Goal: Navigation & Orientation: Go to known website

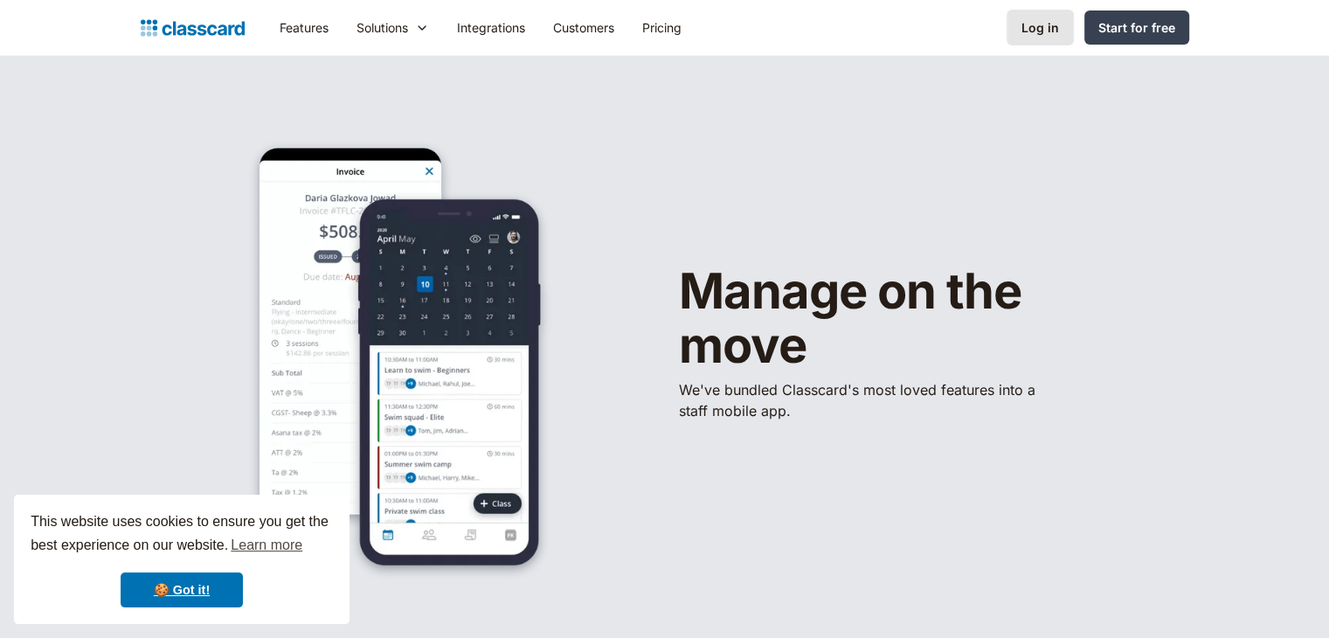
click at [1058, 31] on div "Log in" at bounding box center [1041, 27] width 38 height 18
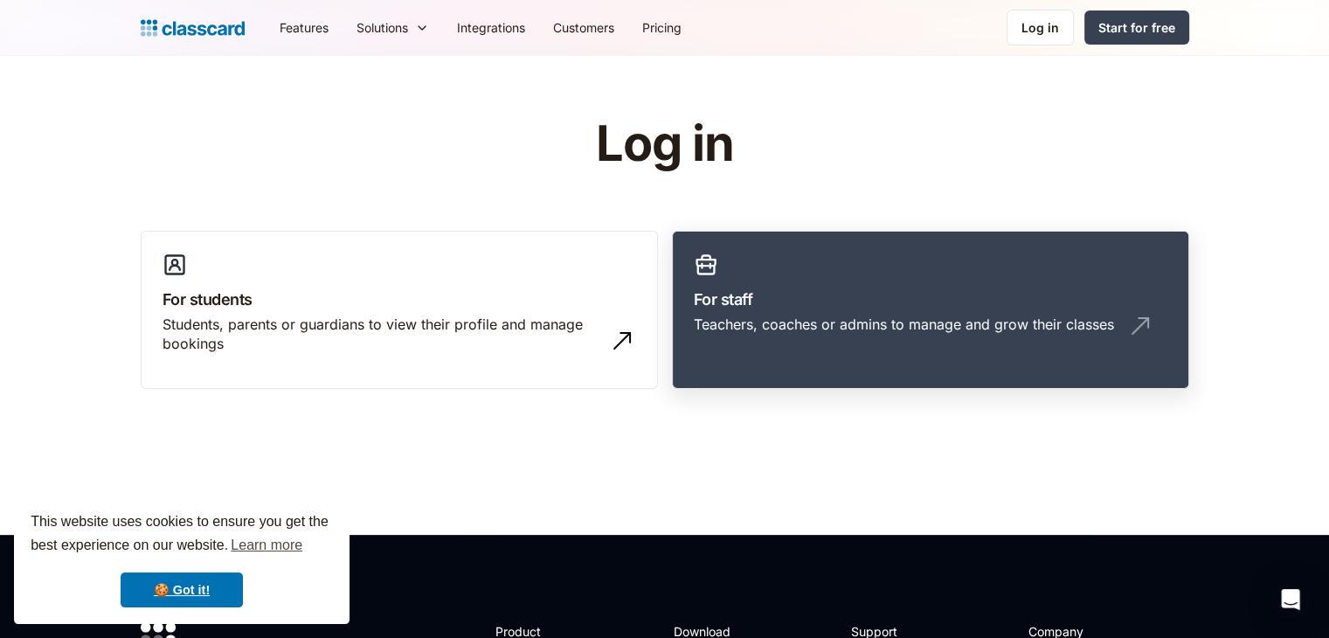
click at [990, 320] on div "Teachers, coaches or admins to manage and grow their classes" at bounding box center [904, 324] width 420 height 19
